Goal: Information Seeking & Learning: Check status

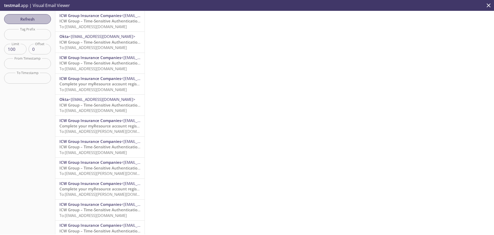
click at [43, 18] on span "Refresh" at bounding box center [27, 19] width 39 height 7
click at [103, 20] on span "ICW Group – Time-Sensitive Authentication Code" at bounding box center [104, 20] width 91 height 5
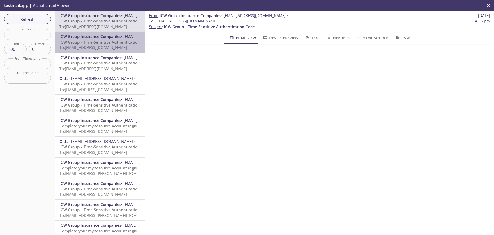
click at [116, 51] on div "ICW Group Insurance Companies <[EMAIL_ADDRESS][DOMAIN_NAME]> ICW Group – Time-S…" at bounding box center [99, 42] width 89 height 21
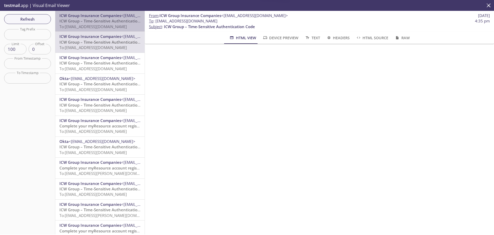
click at [109, 27] on span "To: [EMAIL_ADDRESS][DOMAIN_NAME]" at bounding box center [92, 26] width 67 height 5
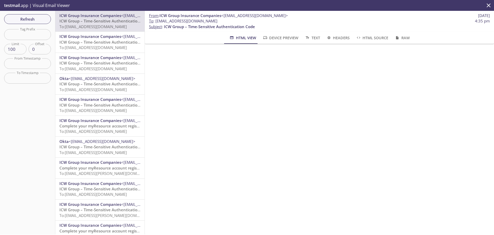
drag, startPoint x: 46, startPoint y: 20, endPoint x: 55, endPoint y: 27, distance: 10.7
click at [46, 20] on span "Refresh" at bounding box center [27, 19] width 39 height 7
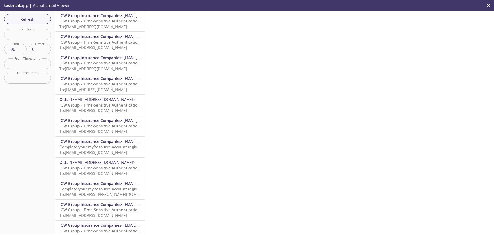
click at [108, 23] on span "ICW Group – Time-Sensitive Authentication Code" at bounding box center [104, 20] width 91 height 5
